Goal: Answer question/provide support: Share knowledge or assist other users

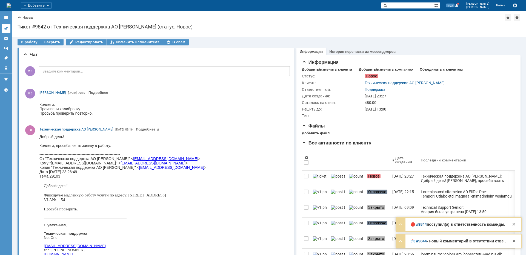
click at [10, 27] on link at bounding box center [6, 28] width 9 height 9
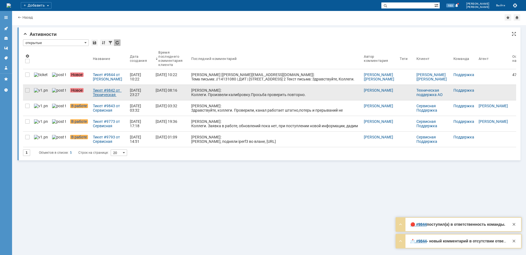
click at [102, 93] on div "Тикет #9842 от Техническая поддержка АО [PERSON_NAME] (статус: Новое)" at bounding box center [109, 92] width 33 height 9
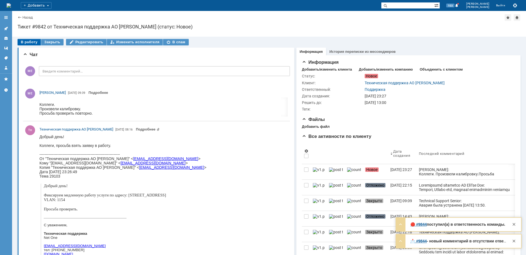
click at [25, 42] on div "В работу" at bounding box center [29, 42] width 23 height 7
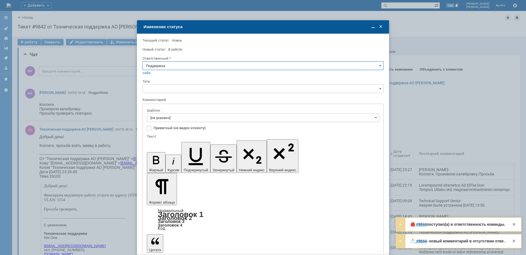
click at [173, 66] on input "Поддержка" at bounding box center [262, 65] width 241 height 9
click at [172, 118] on div "[PERSON_NAME]" at bounding box center [263, 121] width 241 height 9
type input "[PERSON_NAME]"
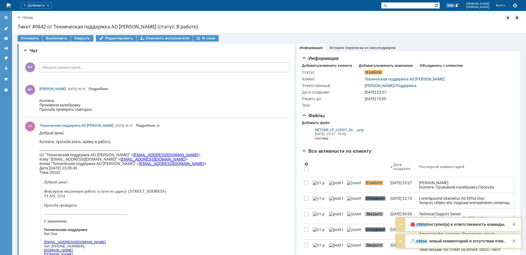
click at [5, 28] on icon at bounding box center [6, 28] width 4 height 4
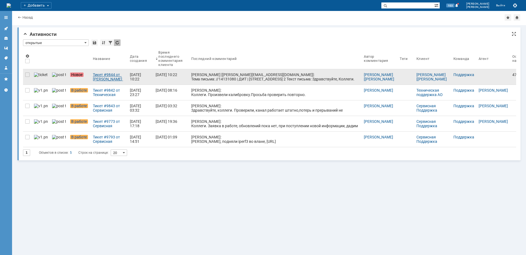
click at [93, 76] on div "Тикет #9844 от [PERSON_NAME] [[PERSON_NAME][EMAIL_ADDRESS][DOMAIN_NAME]] (стату…" at bounding box center [109, 77] width 33 height 9
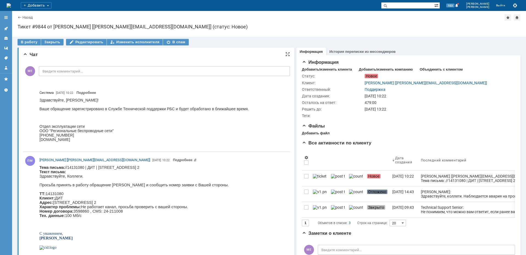
click at [211, 167] on body "Тема письма: //14131080 | ДИТ | [STREET_ADDRESS] 2 Текст письма: Здравствуйте, …" at bounding box center [133, 223] width 189 height 117
copy body "Фортунатовская"
click at [186, 185] on p "Здравствуйте, Коллеги. Просьба принять в работу обращение [PERSON_NAME] и сообщ…" at bounding box center [133, 198] width 189 height 48
click at [211, 167] on body "Тема письма: //14131080 | ДИТ | [STREET_ADDRESS] 2 Текст письма: Здравствуйте, …" at bounding box center [133, 223] width 189 height 117
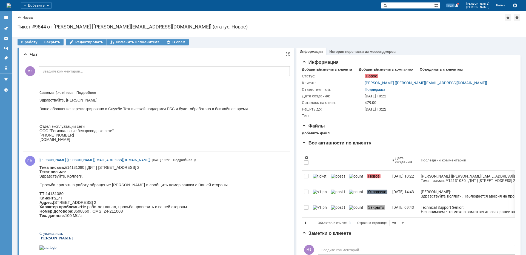
click at [211, 167] on body "Тема письма: //14131080 | ДИТ | [STREET_ADDRESS] 2 Текст письма: Здравствуйте, …" at bounding box center [133, 223] width 189 height 117
copy body "Фортунатовская"
click at [413, 6] on input "text" at bounding box center [407, 5] width 53 height 7
paste input "Фортунатовская"
type input "Фортунатовская"
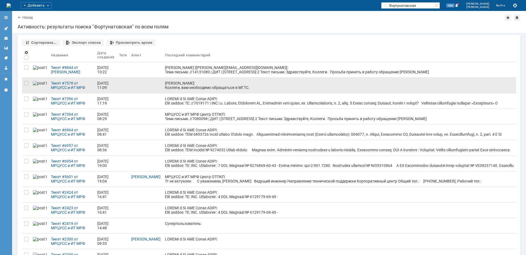
click at [168, 86] on div "[PERSON_NAME]: Коллеги, вам необходимо обращаться в МГТС." at bounding box center [339, 85] width 349 height 9
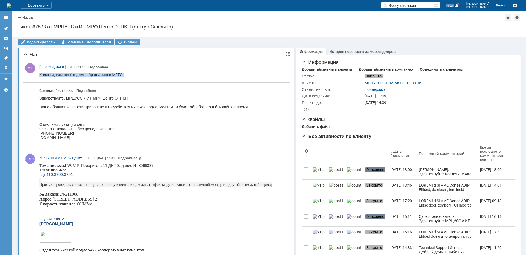
drag, startPoint x: 125, startPoint y: 76, endPoint x: 24, endPoint y: 79, distance: 100.6
click at [39, 78] on html "Коллеги, вам необходимо обращаться в МГТС." at bounding box center [162, 75] width 246 height 5
copy div "Коллеги, вам необходимо обращаться в МГТС."
click at [27, 17] on link "Назад" at bounding box center [27, 17] width 10 height 4
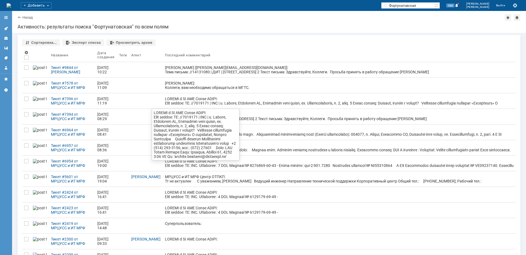
click at [207, 104] on div "та и сообщить номер заявки с [PERSON_NAME] сторо ны. ТТ: 7080098 Клиент: ДИТ Ад…" at bounding box center [339, 130] width 349 height 66
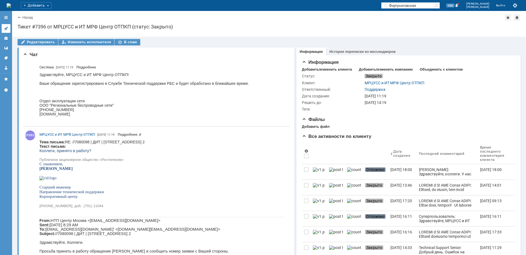
click at [7, 26] on icon at bounding box center [6, 28] width 4 height 4
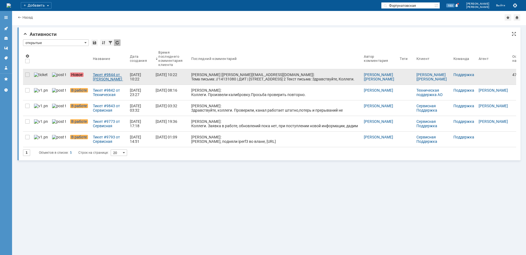
click at [91, 82] on link "Тикет #9844 от [PERSON_NAME] [[PERSON_NAME][EMAIL_ADDRESS][DOMAIN_NAME]] (стату…" at bounding box center [109, 76] width 37 height 15
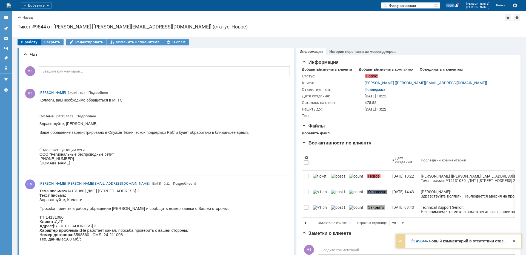
drag, startPoint x: 30, startPoint y: 41, endPoint x: 33, endPoint y: 44, distance: 4.5
click at [30, 41] on div "В работу" at bounding box center [29, 42] width 23 height 7
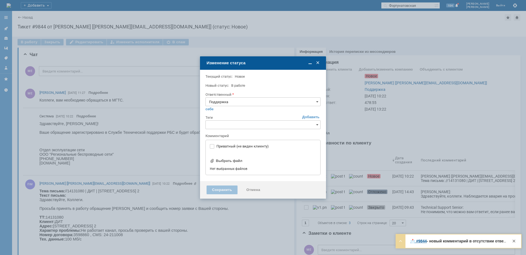
type input "[не указано]"
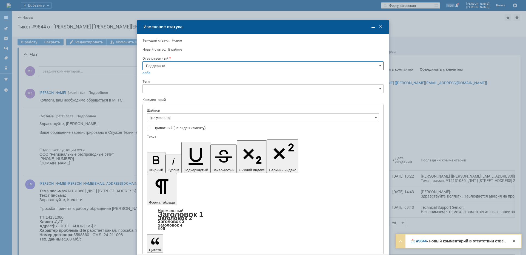
click at [180, 69] on input "Поддержка" at bounding box center [262, 65] width 241 height 9
click at [165, 122] on span "[PERSON_NAME]" at bounding box center [263, 121] width 234 height 4
type input "[PERSON_NAME]"
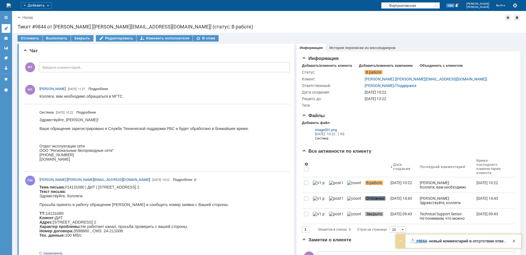
click at [6, 29] on icon at bounding box center [6, 29] width 4 height 4
